Goal: Find specific page/section: Find specific page/section

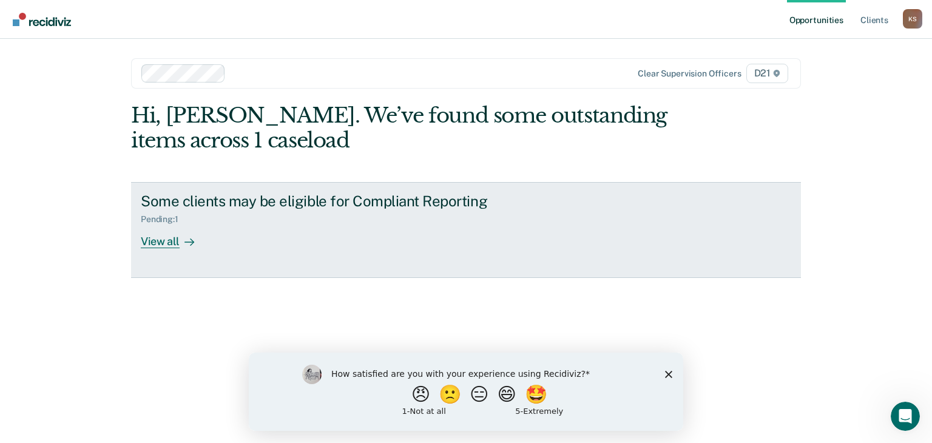
click at [160, 242] on div "View all" at bounding box center [175, 237] width 68 height 24
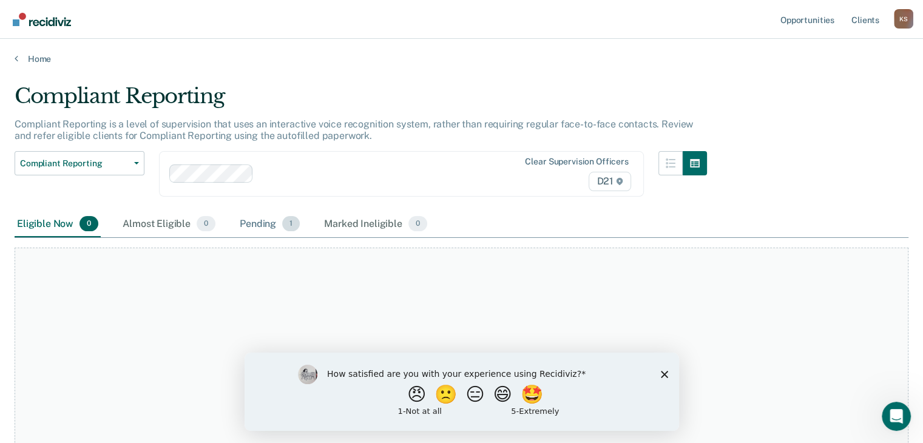
click at [258, 219] on div "Pending 1" at bounding box center [269, 224] width 65 height 27
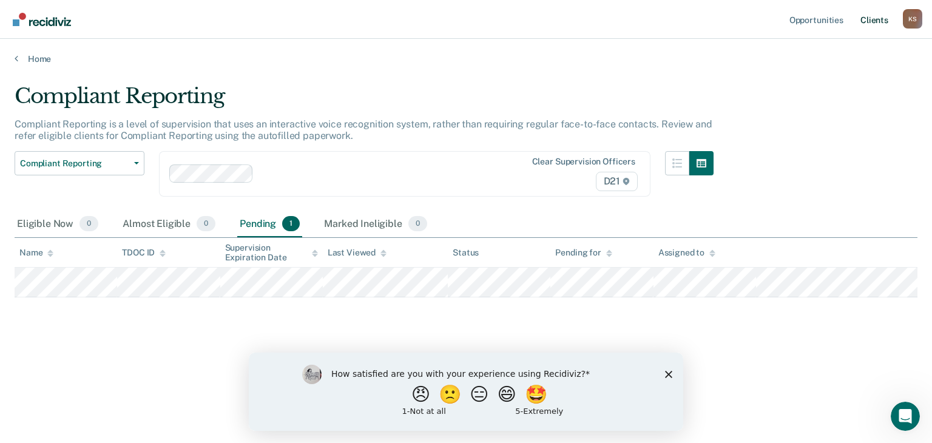
click at [864, 19] on link "Client s" at bounding box center [874, 19] width 33 height 39
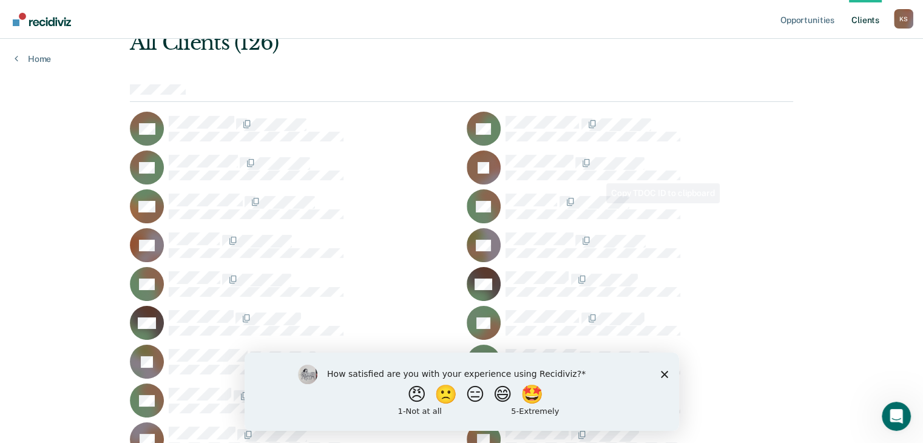
scroll to position [97, 0]
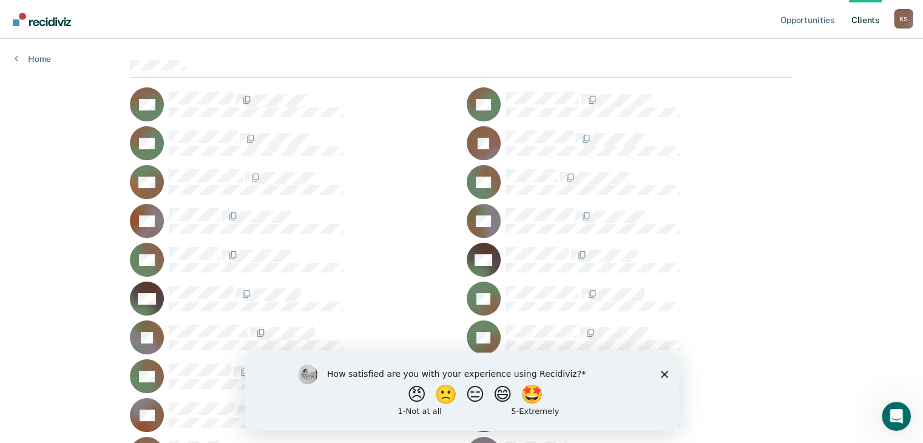
click at [498, 213] on rect at bounding box center [484, 221] width 34 height 34
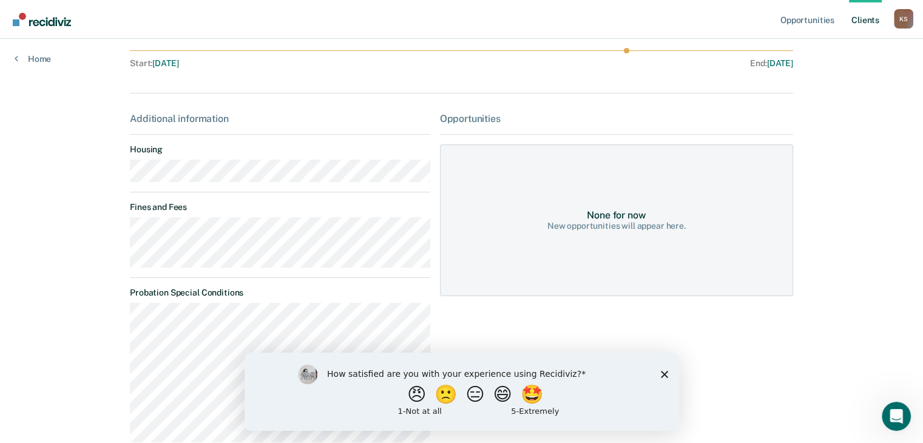
scroll to position [95, 0]
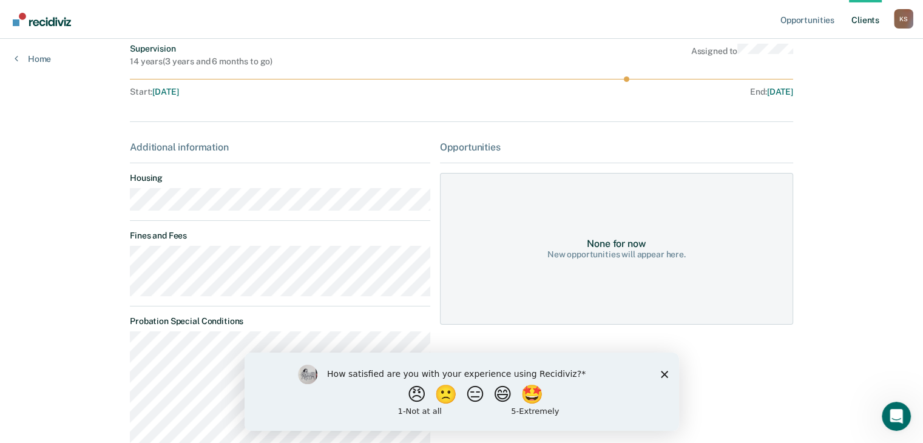
click at [665, 369] on div "How satisfied are you with your experience using Recidiviz? 😠 🙁 😑 😄 🤩 1 - Not a…" at bounding box center [461, 391] width 434 height 78
click at [664, 376] on icon "Close survey" at bounding box center [663, 373] width 7 height 7
